Goal: Transaction & Acquisition: Obtain resource

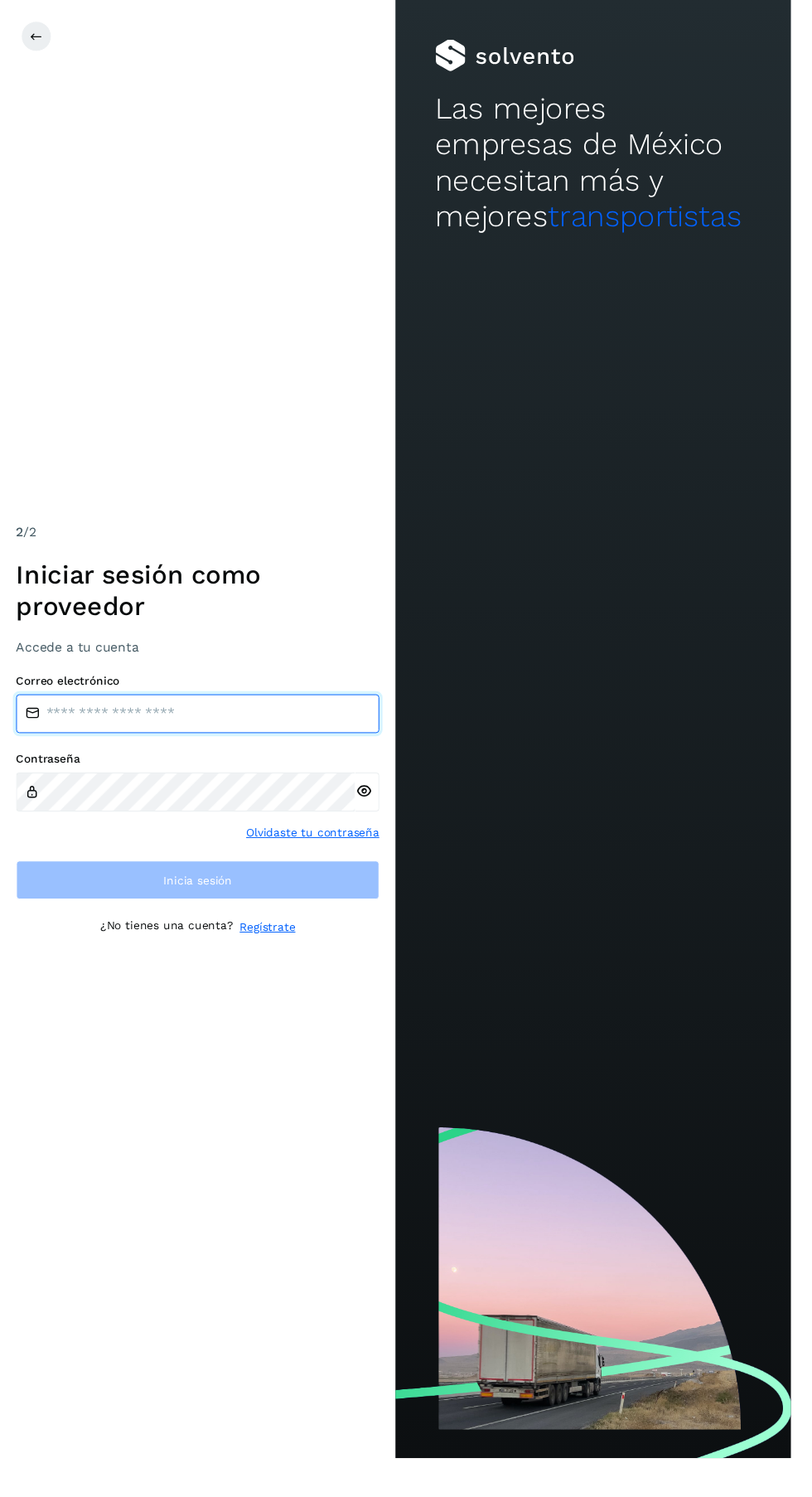
click at [261, 752] on input "email" at bounding box center [203, 732] width 373 height 40
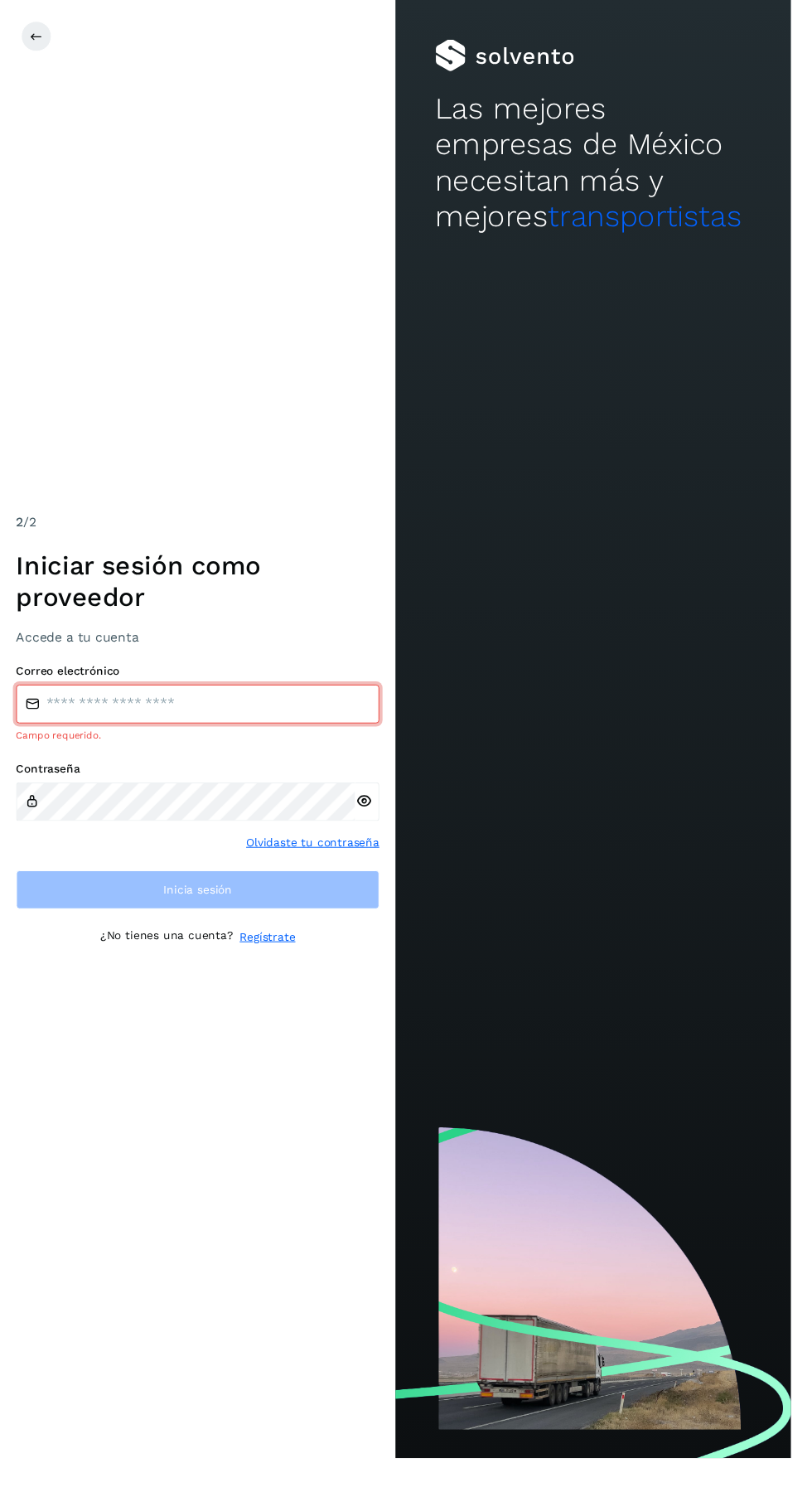
type input "**********"
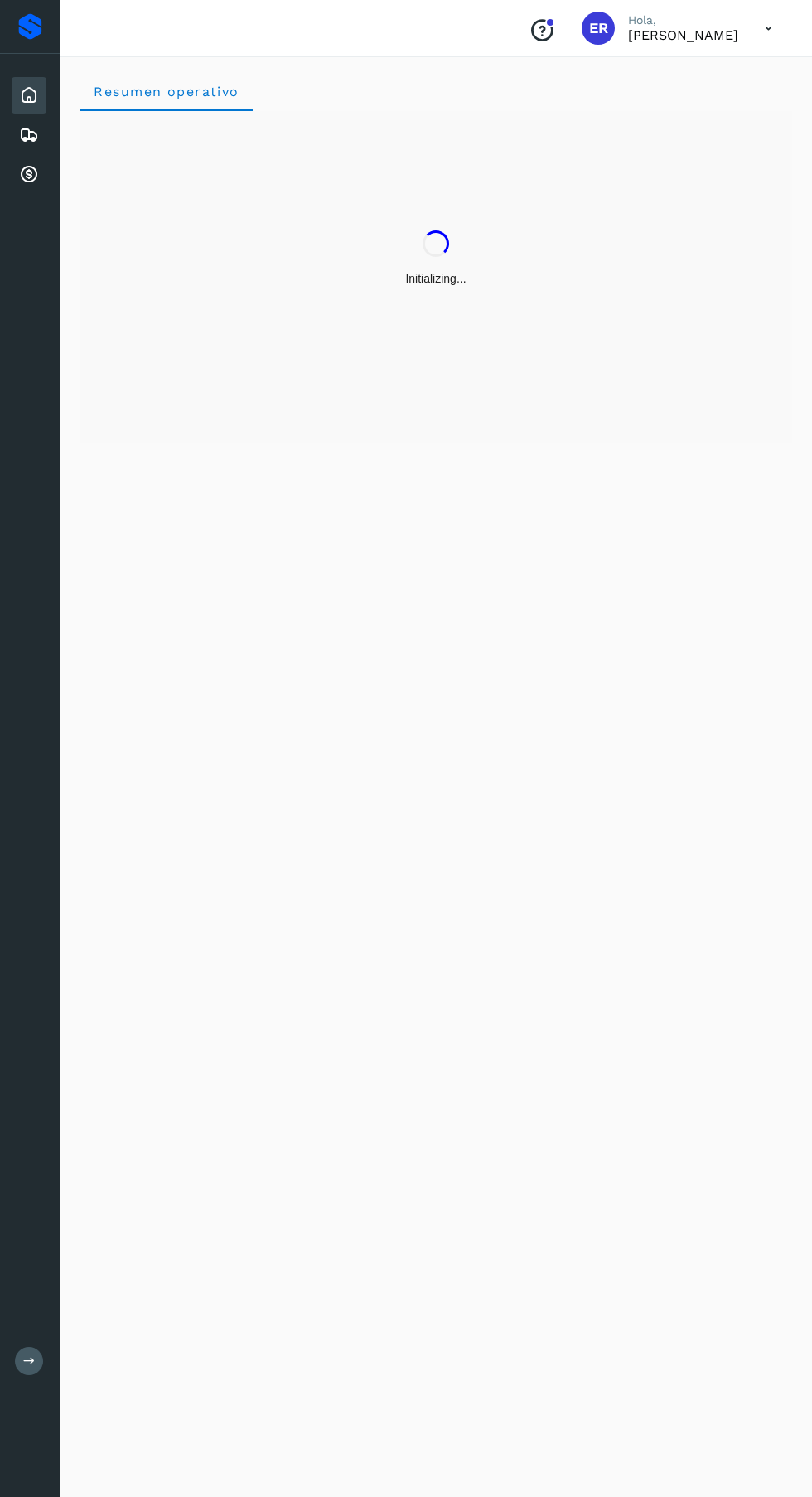
click at [28, 174] on icon at bounding box center [29, 174] width 20 height 20
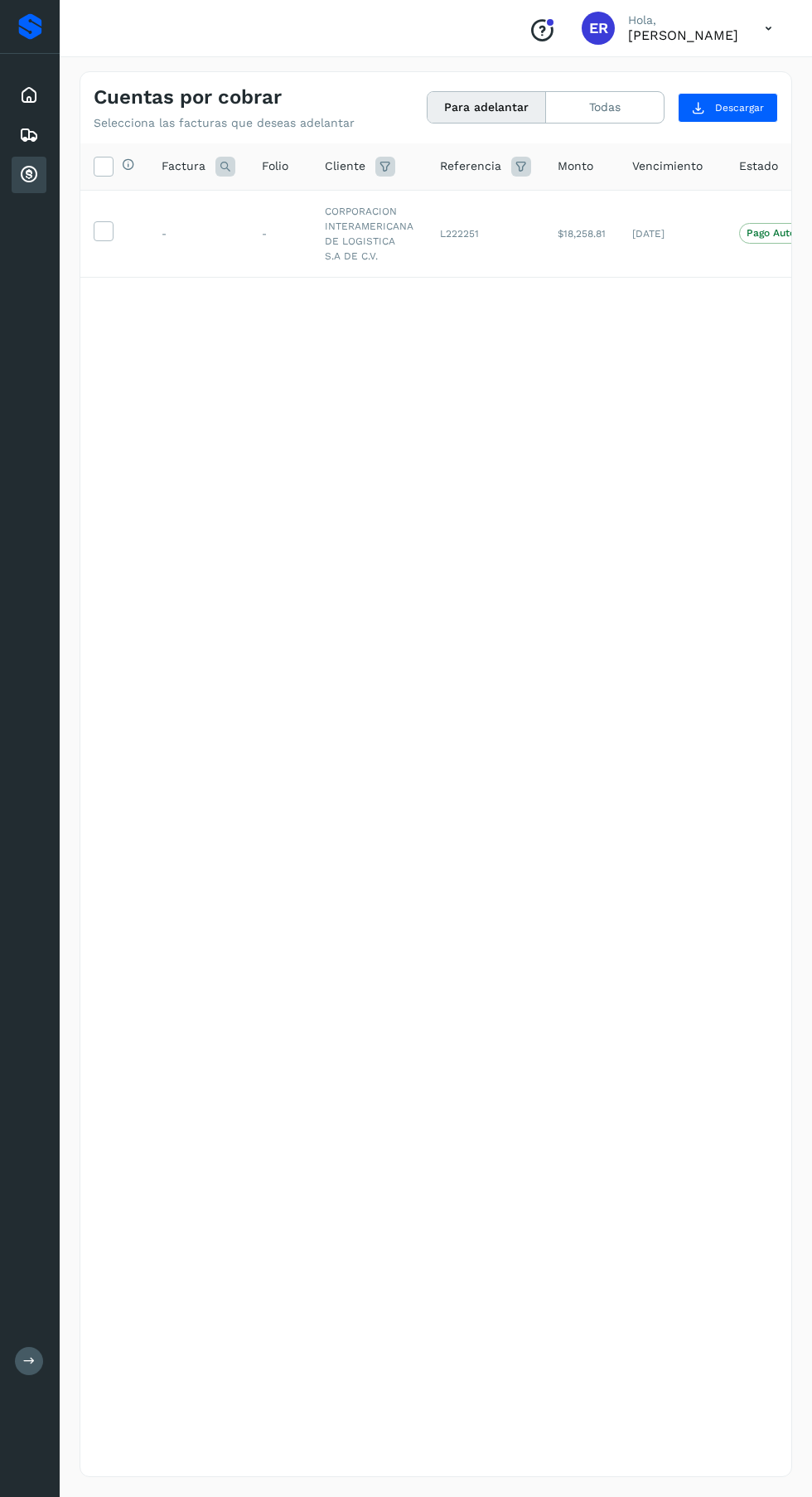
click at [103, 231] on icon at bounding box center [103, 230] width 18 height 18
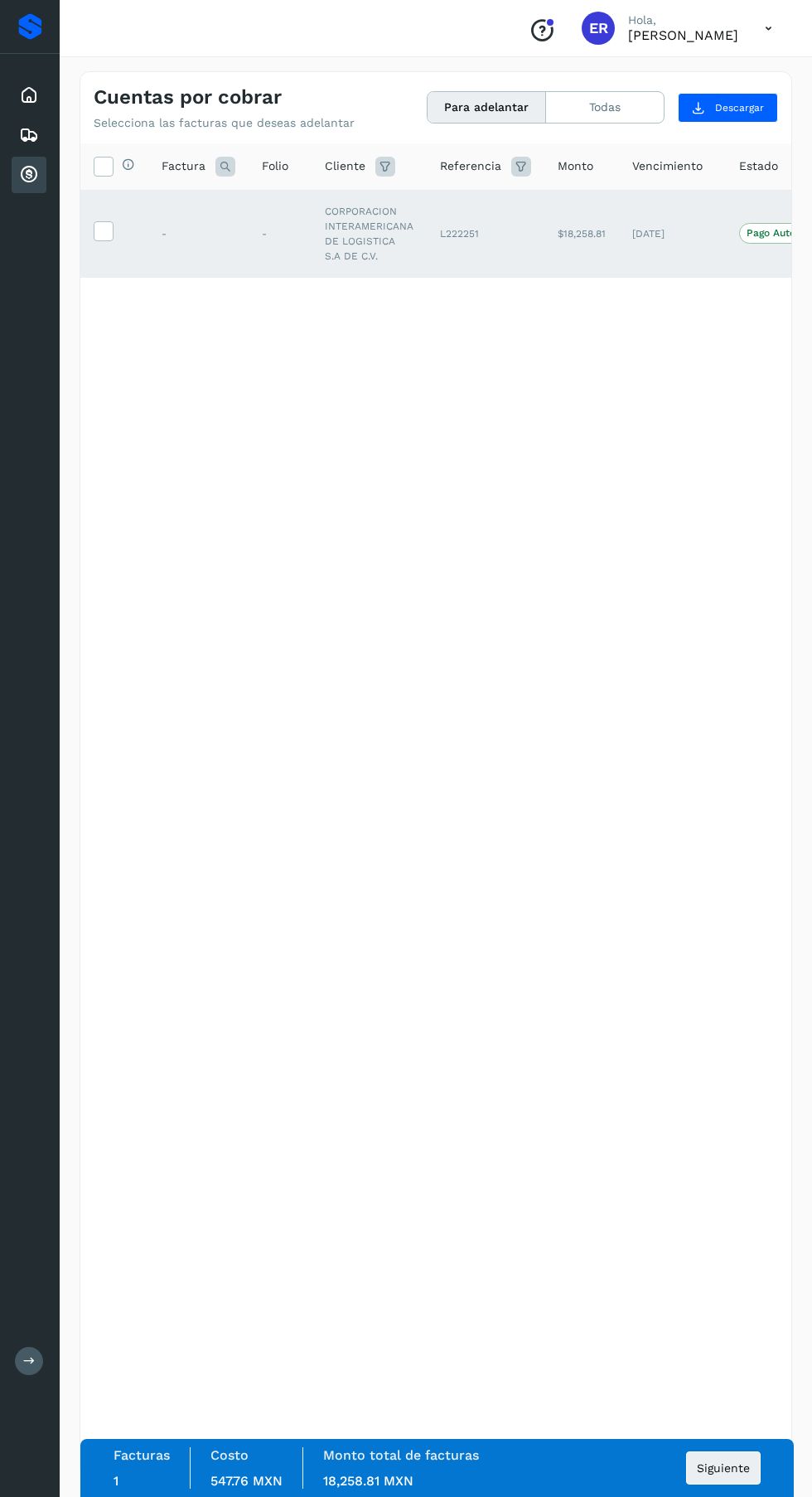
click at [737, 1473] on span "Siguiente" at bounding box center [723, 1467] width 53 height 11
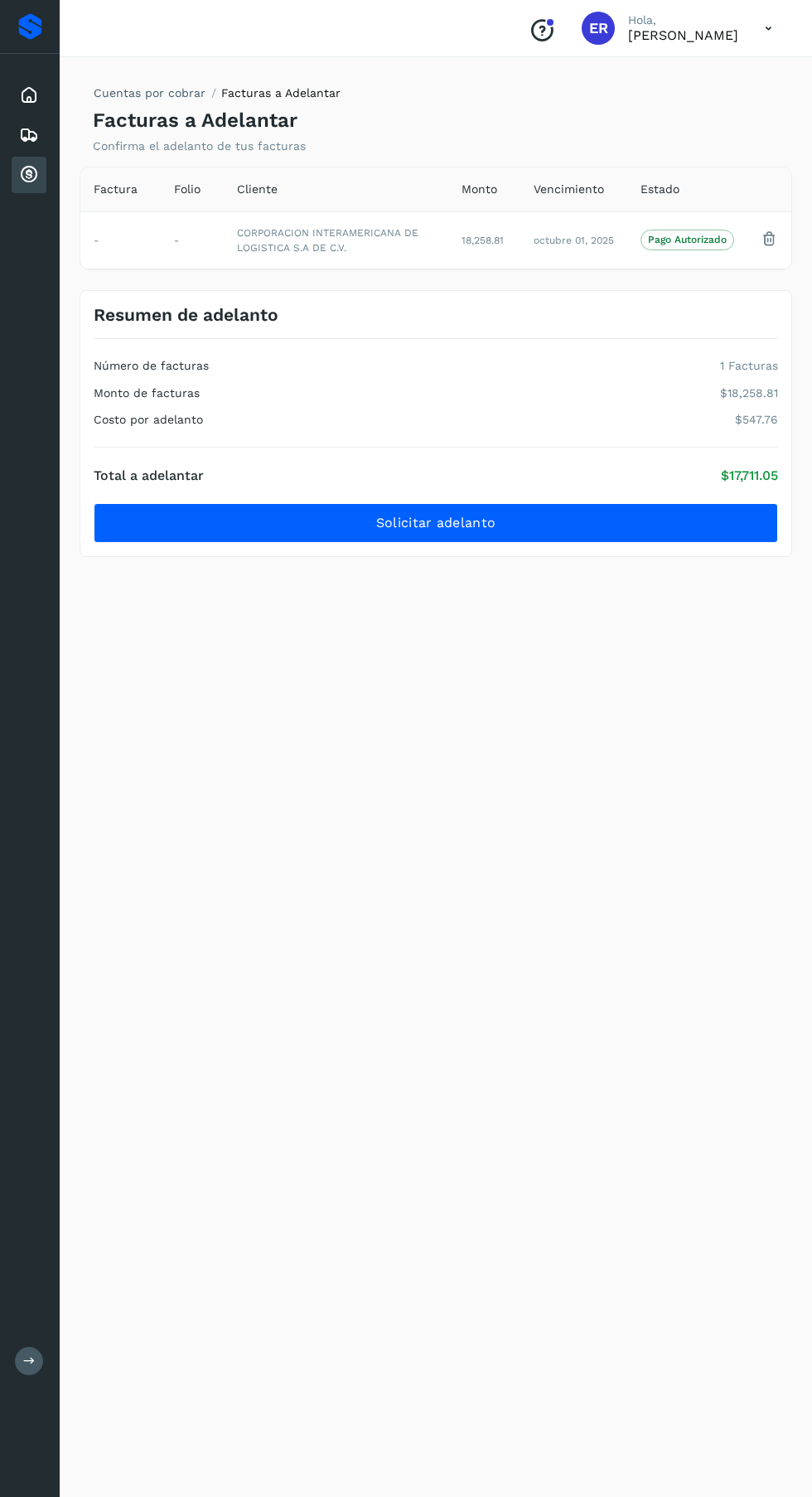
click at [586, 527] on button "Solicitar adelanto" at bounding box center [435, 523] width 684 height 40
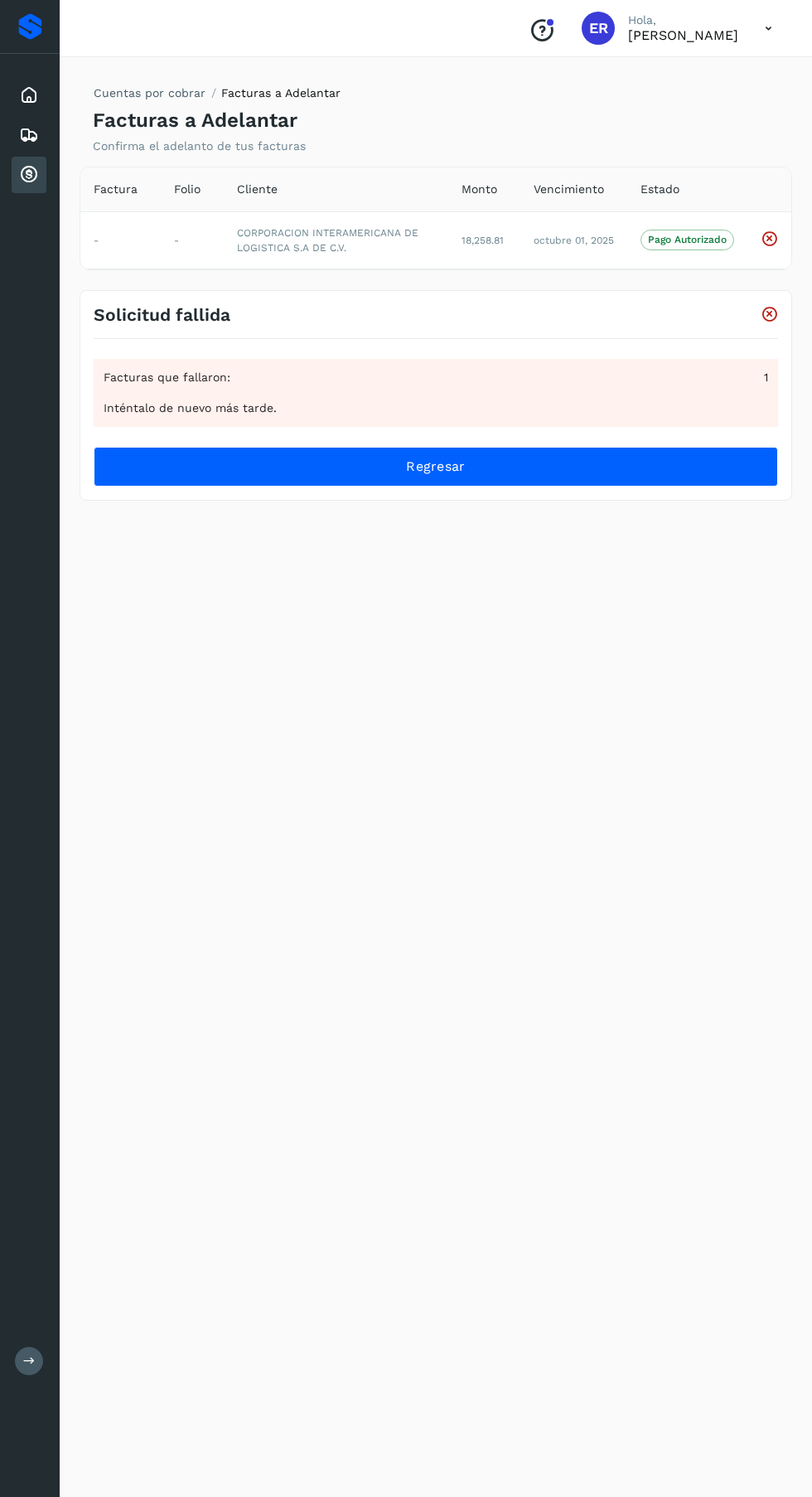
click at [768, 33] on icon at bounding box center [768, 28] width 34 height 34
click at [707, 76] on div "Cerrar sesión" at bounding box center [686, 75] width 197 height 32
